Goal: Use online tool/utility: Utilize a website feature to perform a specific function

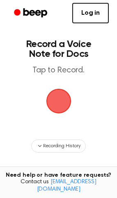
click at [59, 103] on span "button" at bounding box center [58, 101] width 28 height 28
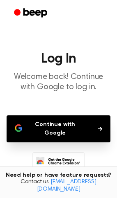
click at [68, 126] on button "Continue with Google" at bounding box center [58, 128] width 103 height 27
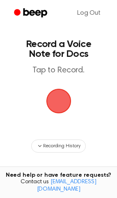
click at [59, 101] on span "button" at bounding box center [58, 100] width 31 height 31
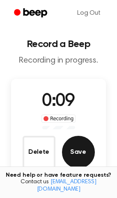
click at [78, 151] on button "Save" at bounding box center [78, 152] width 33 height 33
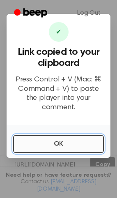
click at [60, 139] on button "OK" at bounding box center [58, 144] width 90 height 18
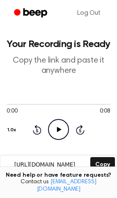
click at [56, 126] on icon "Play Audio" at bounding box center [58, 129] width 21 height 21
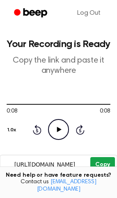
click at [110, 161] on button "Copy" at bounding box center [102, 164] width 24 height 15
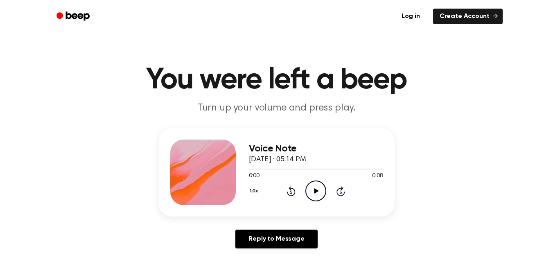
click at [316, 190] on icon at bounding box center [316, 190] width 4 height 5
click at [402, 21] on link "Log in" at bounding box center [410, 16] width 35 height 19
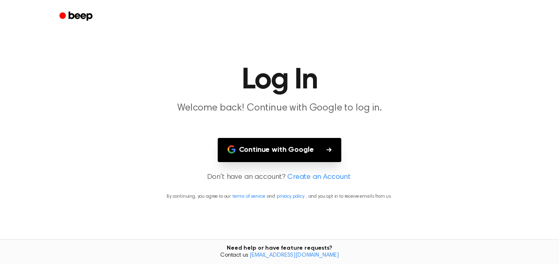
click at [175, 62] on main "Log In Welcome back! Continue with Google to log in. Continue with Google Don't…" at bounding box center [279, 132] width 559 height 264
